Goal: Task Accomplishment & Management: Manage account settings

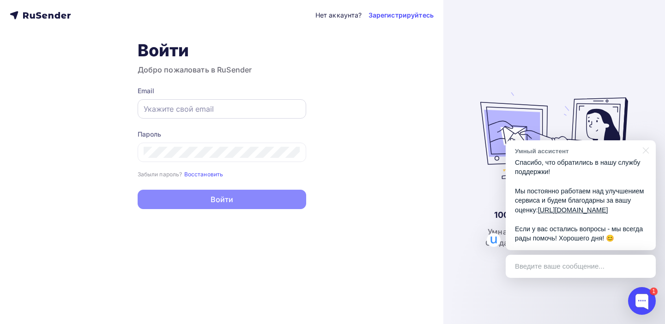
click at [158, 108] on input "text" at bounding box center [222, 108] width 157 height 11
click at [538, 273] on div "Введите ваше сообщение..." at bounding box center [581, 266] width 150 height 23
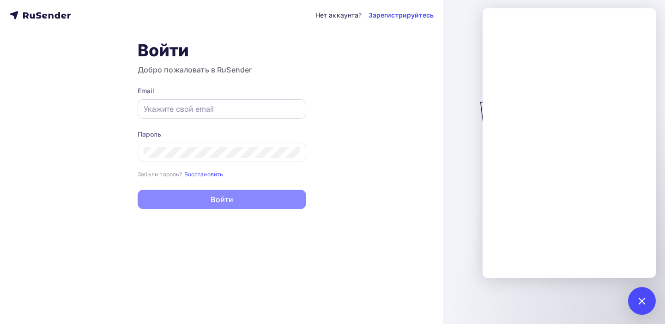
click at [182, 109] on input "text" at bounding box center [222, 108] width 157 height 11
paste input "[EMAIL_ADDRESS][DOMAIN_NAME]"
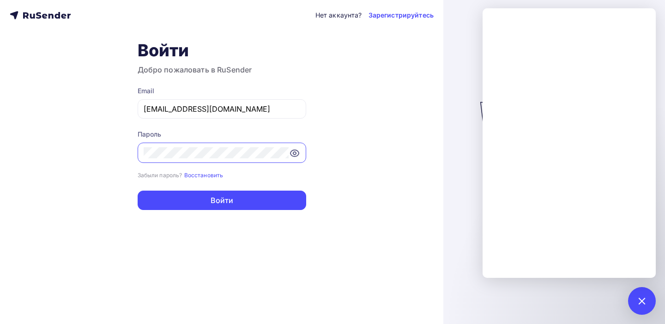
click at [298, 156] on icon at bounding box center [294, 153] width 11 height 11
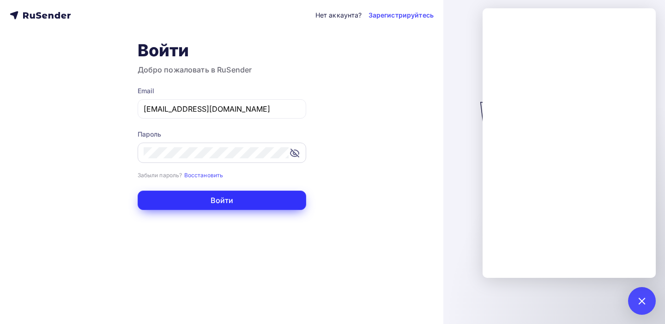
click at [208, 198] on button "Войти" at bounding box center [222, 200] width 169 height 19
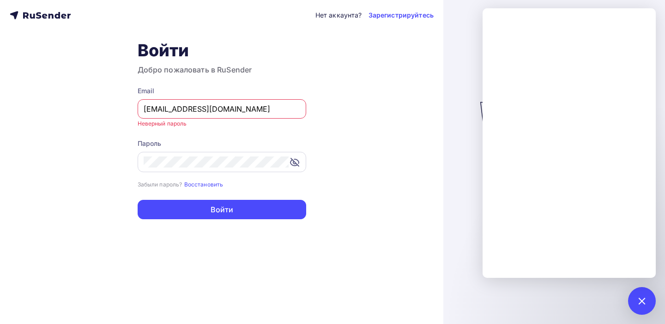
drag, startPoint x: 151, startPoint y: 109, endPoint x: 120, endPoint y: 109, distance: 31.0
click at [120, 109] on div "Нет аккаунта? Зарегистрируйтесь Войти Добро пожаловать в RuSender Email sk@soun…" at bounding box center [221, 162] width 443 height 324
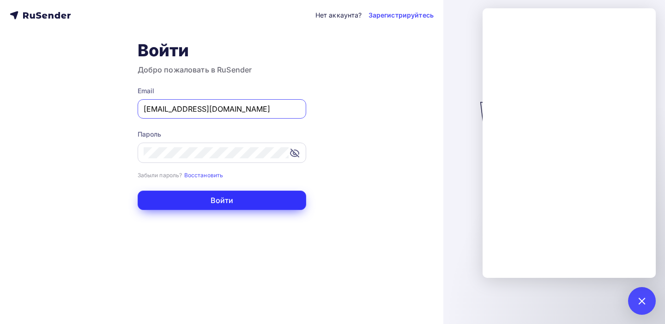
click at [237, 206] on button "Войти" at bounding box center [222, 200] width 169 height 19
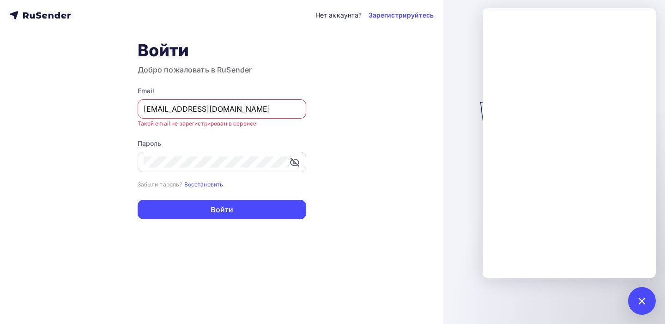
drag, startPoint x: 156, startPoint y: 114, endPoint x: 120, endPoint y: 111, distance: 36.6
click at [120, 111] on div "Нет аккаунта? Зарегистрируйтесь Войти Добро пожаловать в RuSender Email info@so…" at bounding box center [221, 162] width 443 height 324
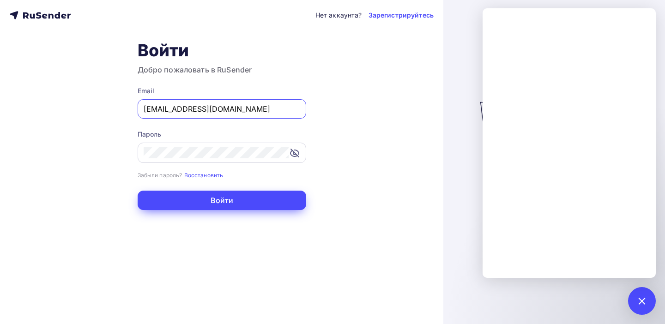
type input "[EMAIL_ADDRESS][DOMAIN_NAME]"
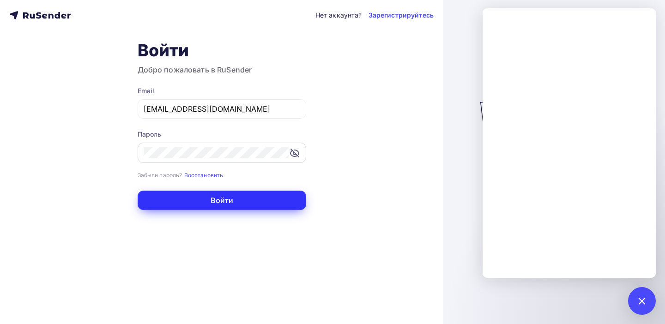
click at [231, 196] on button "Войти" at bounding box center [222, 200] width 169 height 19
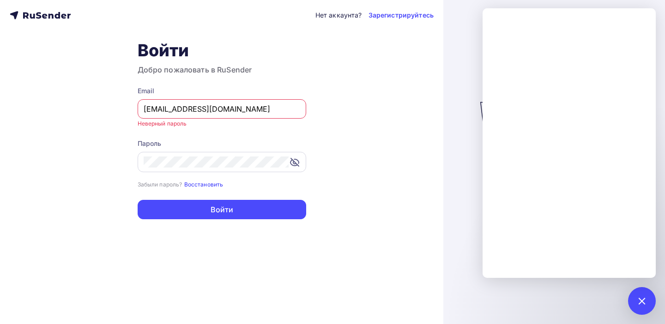
click at [208, 184] on small "Восстановить" at bounding box center [203, 184] width 39 height 7
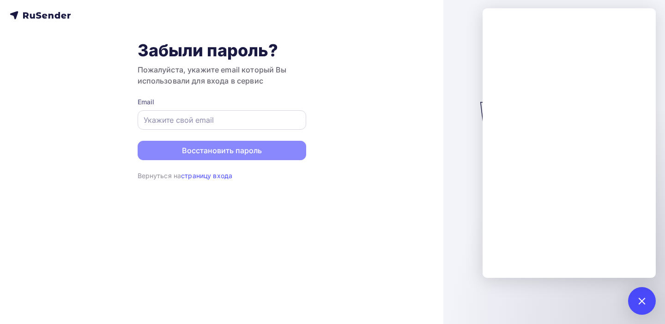
click at [183, 121] on input "text" at bounding box center [222, 120] width 157 height 11
paste input "[EMAIL_ADDRESS][DOMAIN_NAME]"
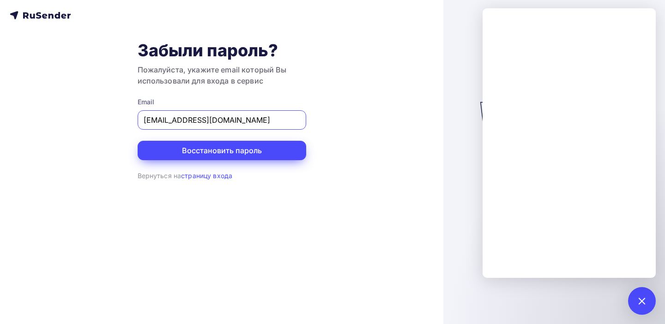
type input "[EMAIL_ADDRESS][DOMAIN_NAME]"
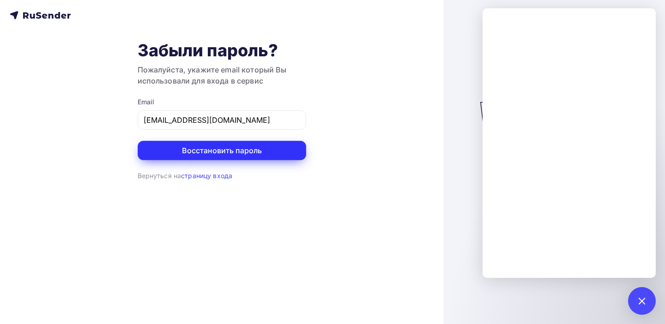
click at [229, 151] on button "Восстановить пароль" at bounding box center [222, 150] width 169 height 19
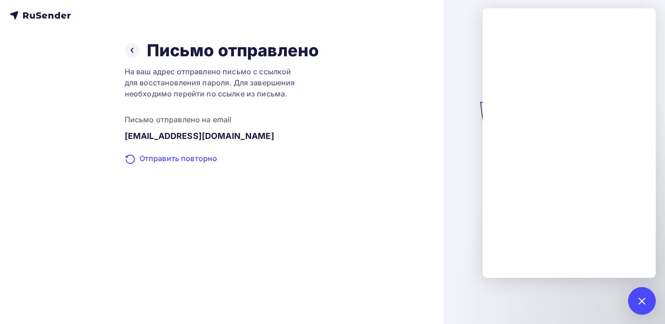
click at [186, 161] on div "Отправить повторно" at bounding box center [222, 159] width 194 height 12
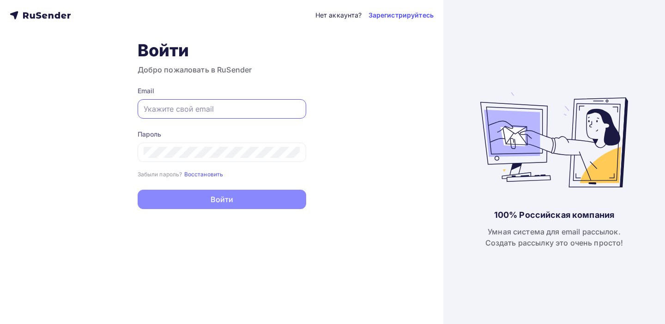
type input "[EMAIL_ADDRESS][DOMAIN_NAME]"
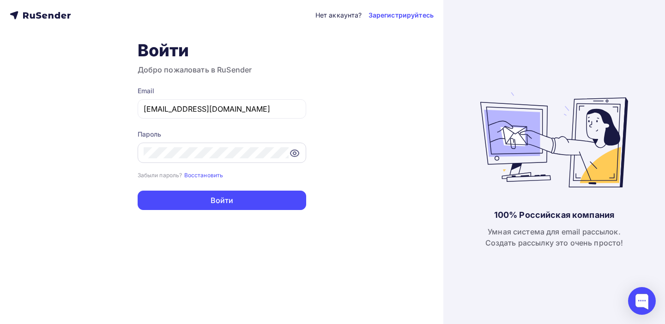
click at [295, 149] on icon at bounding box center [294, 153] width 11 height 11
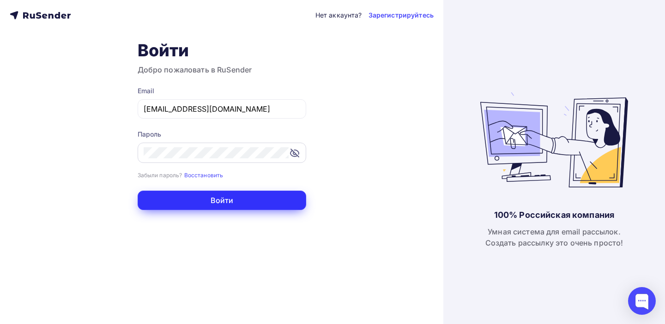
click at [212, 200] on button "Войти" at bounding box center [222, 200] width 169 height 19
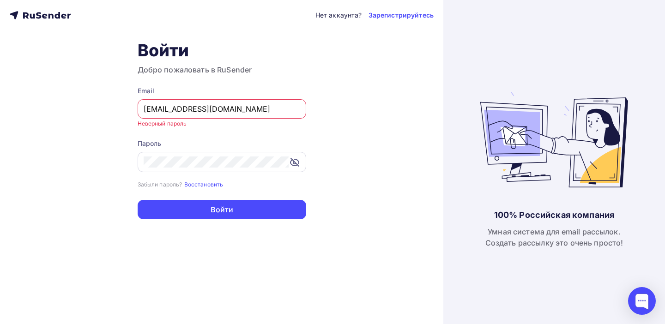
click at [296, 164] on icon at bounding box center [295, 162] width 8 height 8
click at [295, 164] on icon at bounding box center [294, 162] width 3 height 3
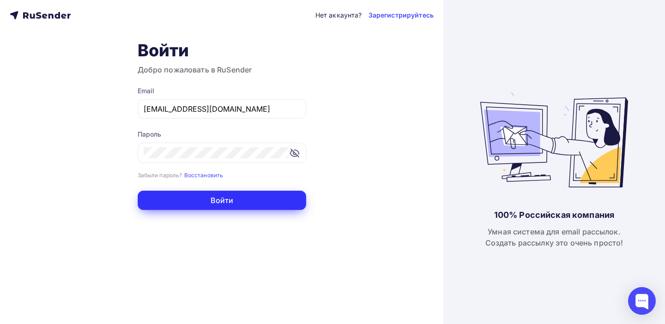
click at [232, 200] on button "Войти" at bounding box center [222, 200] width 169 height 19
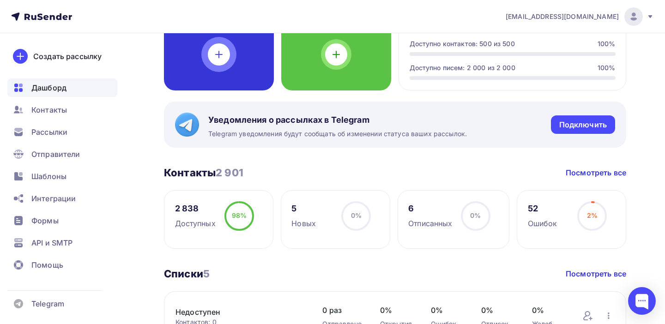
scroll to position [161, 0]
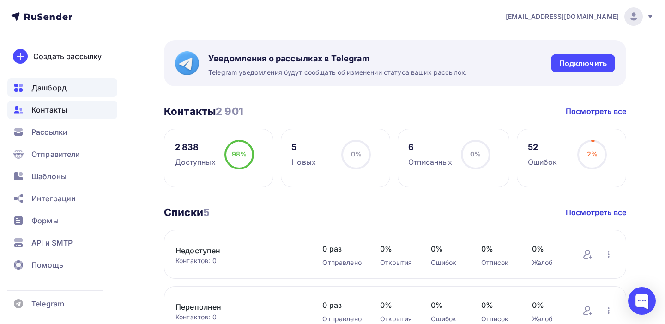
click at [39, 112] on span "Контакты" at bounding box center [49, 109] width 36 height 11
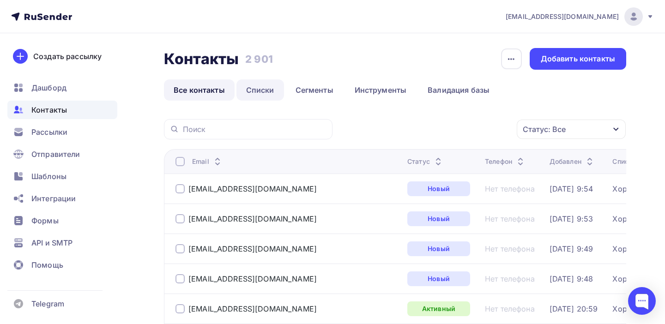
click at [262, 88] on link "Списки" at bounding box center [261, 89] width 48 height 21
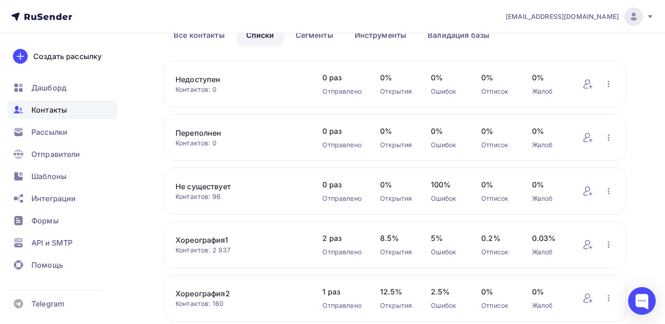
scroll to position [105, 0]
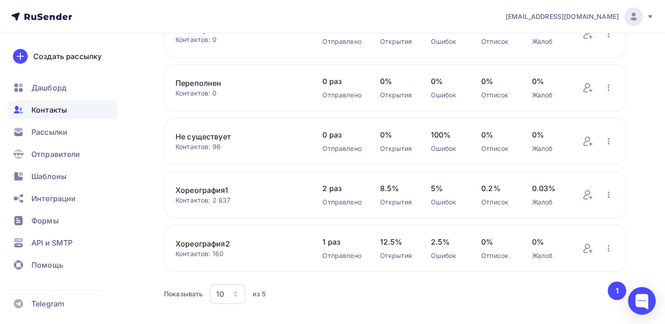
click at [206, 194] on link "Хореография1" at bounding box center [240, 190] width 128 height 11
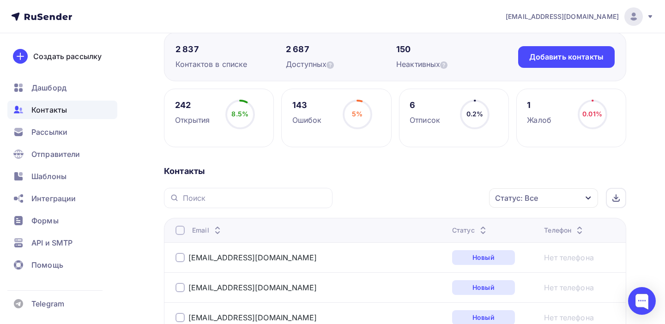
scroll to position [203, 0]
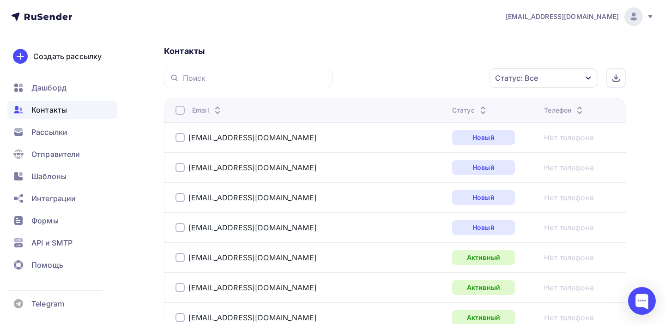
click at [591, 76] on icon "button" at bounding box center [588, 77] width 7 height 7
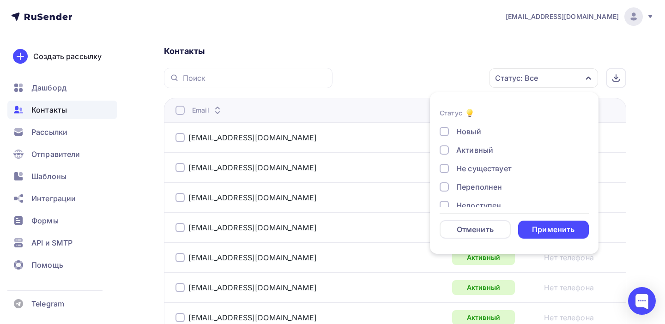
click at [479, 165] on div "Не существует" at bounding box center [483, 168] width 55 height 11
click at [543, 227] on div "Применить" at bounding box center [553, 230] width 42 height 11
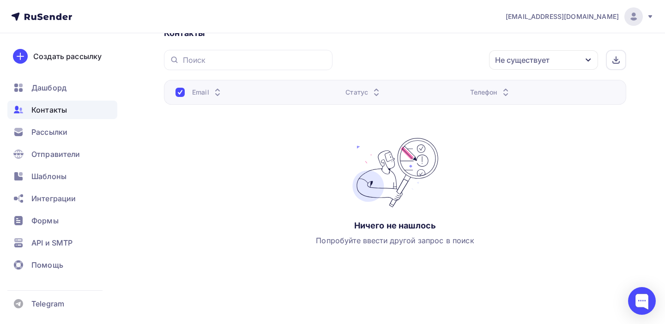
scroll to position [136, 0]
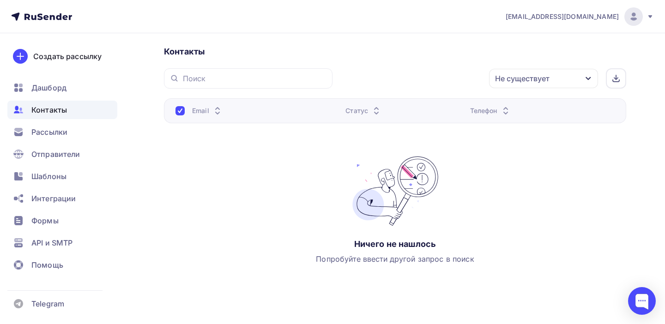
click at [59, 109] on span "Контакты" at bounding box center [49, 109] width 36 height 11
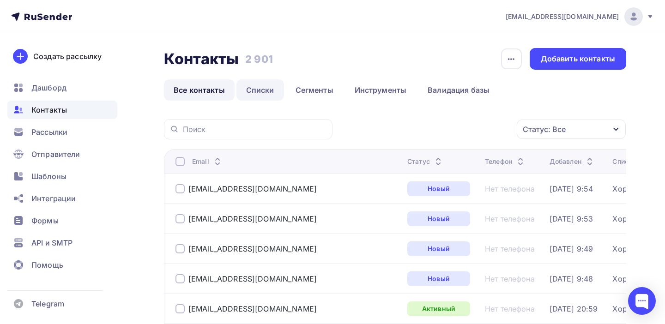
click at [255, 92] on link "Списки" at bounding box center [261, 89] width 48 height 21
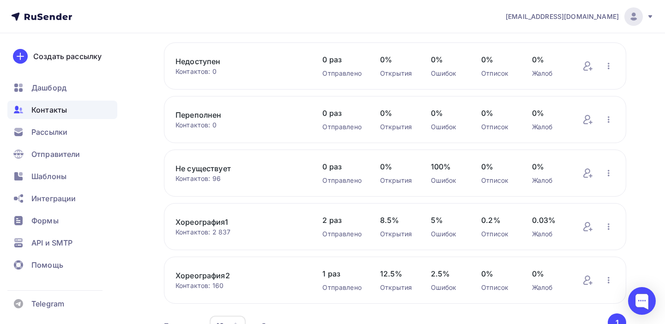
scroll to position [127, 0]
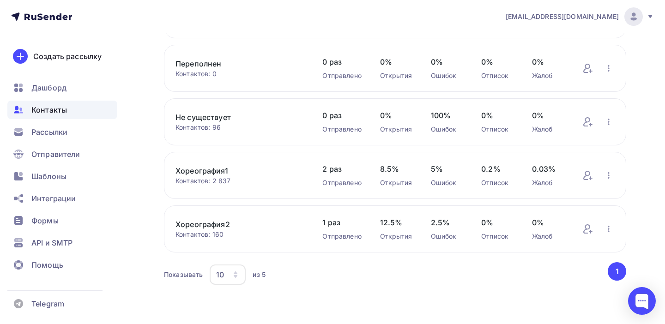
click at [214, 230] on div "Контактов: 160" at bounding box center [240, 234] width 128 height 9
click at [199, 225] on link "Хореография2" at bounding box center [240, 224] width 128 height 11
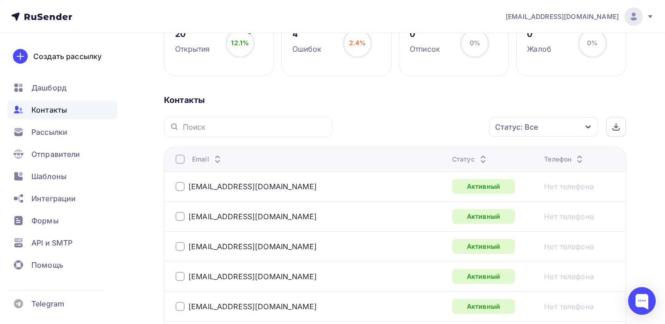
scroll to position [215, 0]
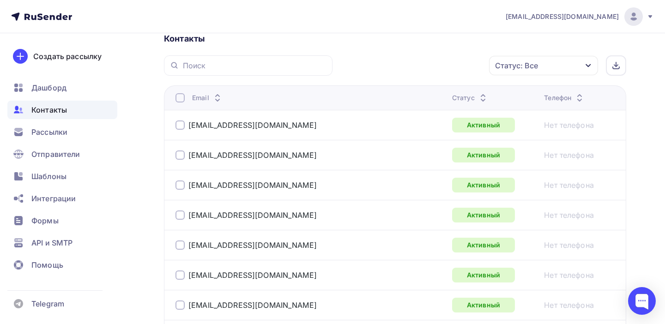
click at [593, 67] on div "Статус: Все" at bounding box center [543, 65] width 109 height 19
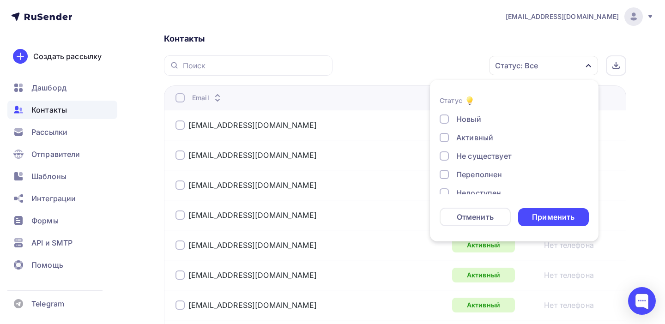
click at [488, 155] on div "Не существует" at bounding box center [483, 156] width 55 height 11
click at [561, 217] on div "Применить" at bounding box center [553, 217] width 42 height 11
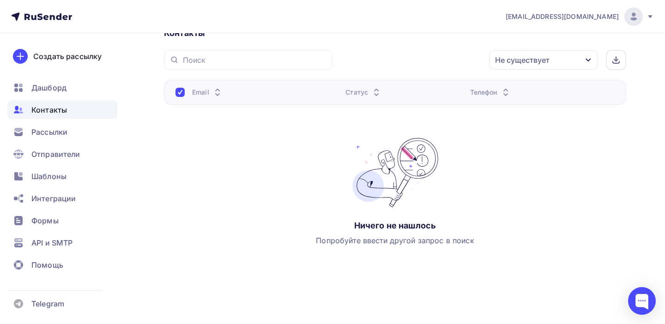
scroll to position [149, 0]
